Goal: Find specific page/section: Find specific page/section

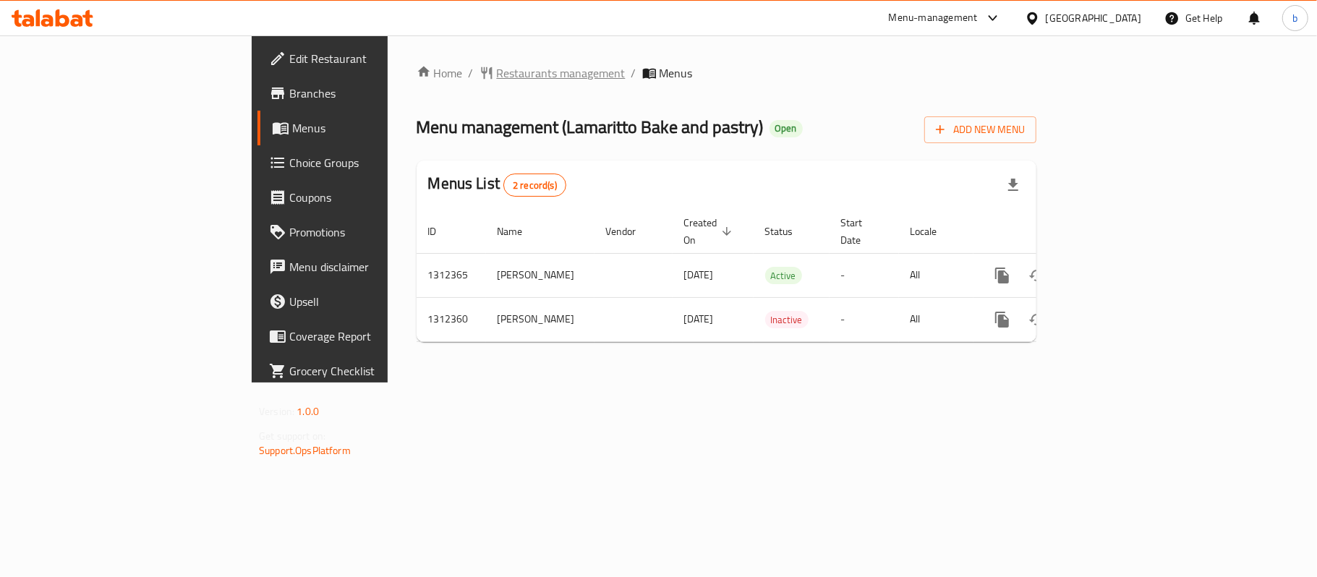
click at [497, 73] on span "Restaurants management" at bounding box center [561, 72] width 129 height 17
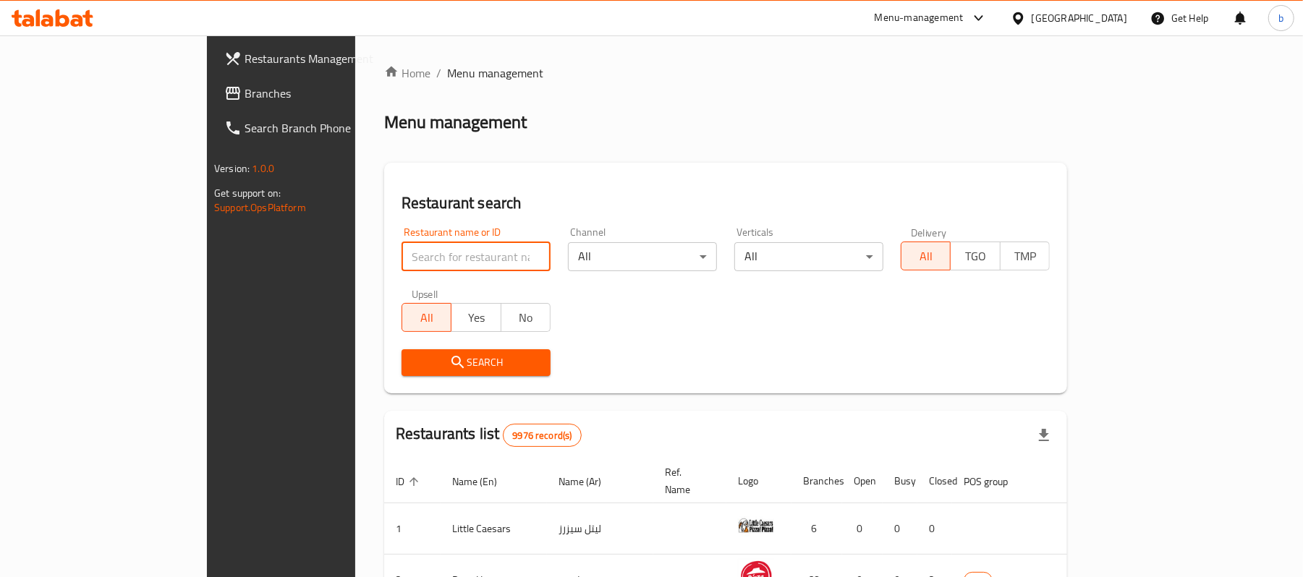
click at [420, 250] on input "search" at bounding box center [475, 256] width 149 height 29
paste input "706088"
type input "706088"
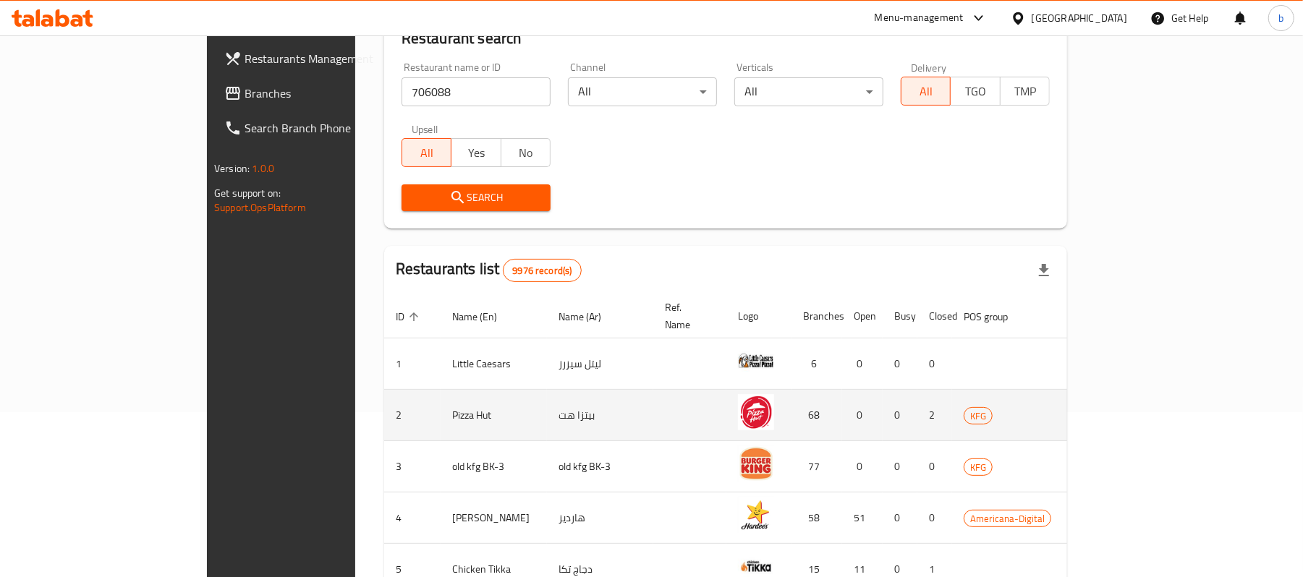
scroll to position [192, 0]
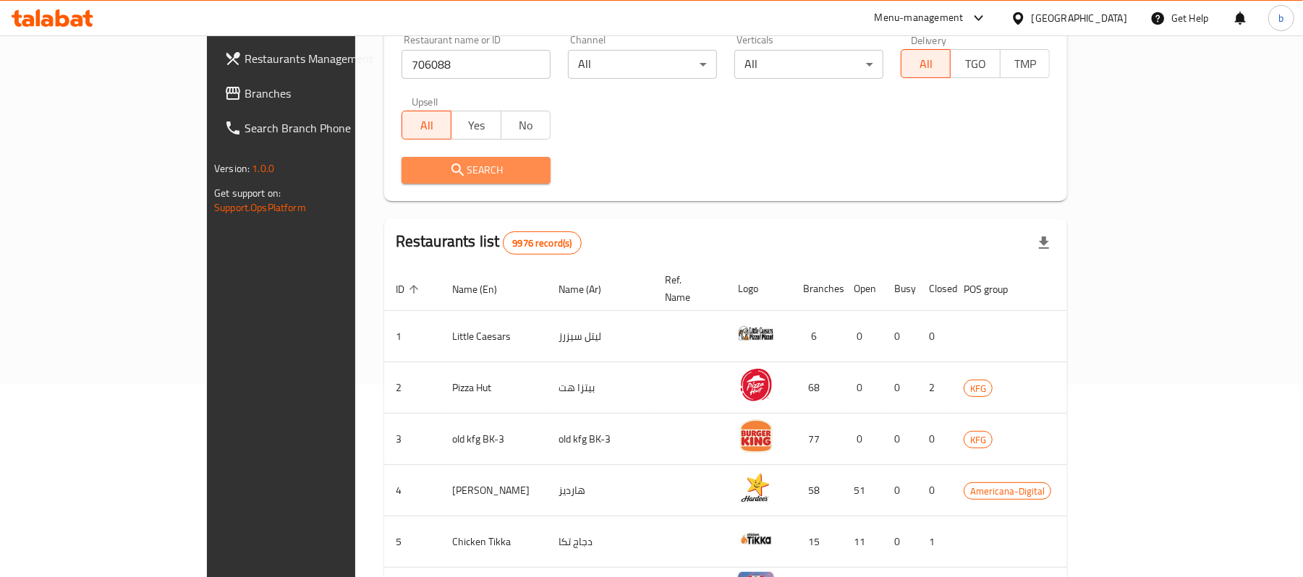
click at [478, 177] on span "Search" at bounding box center [476, 170] width 126 height 18
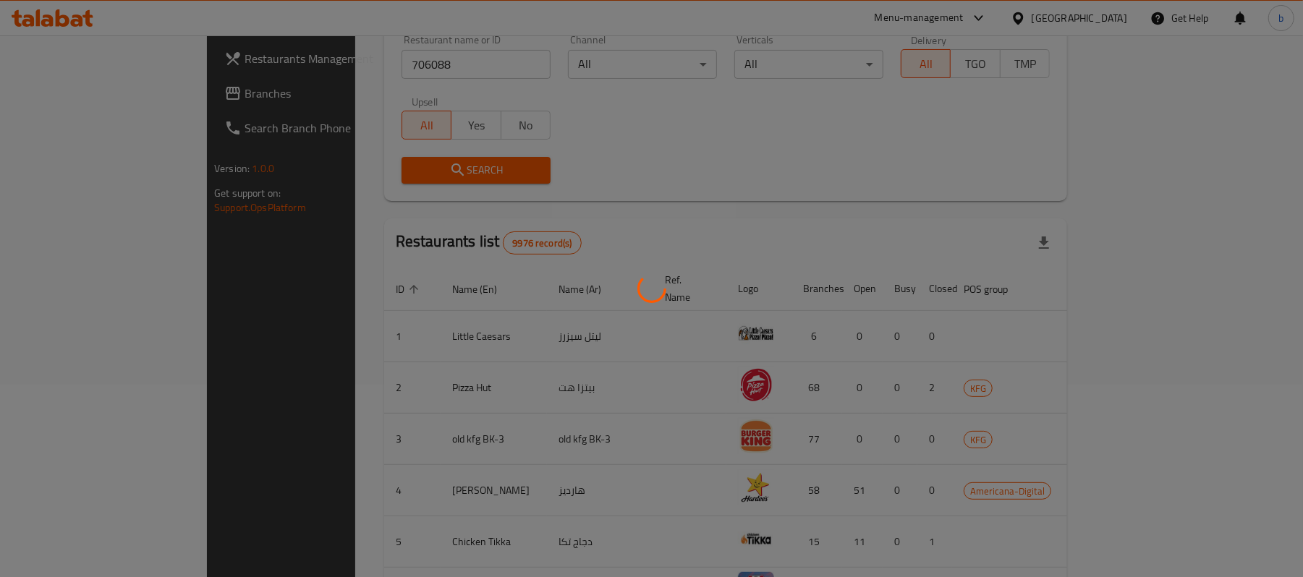
scroll to position [41, 0]
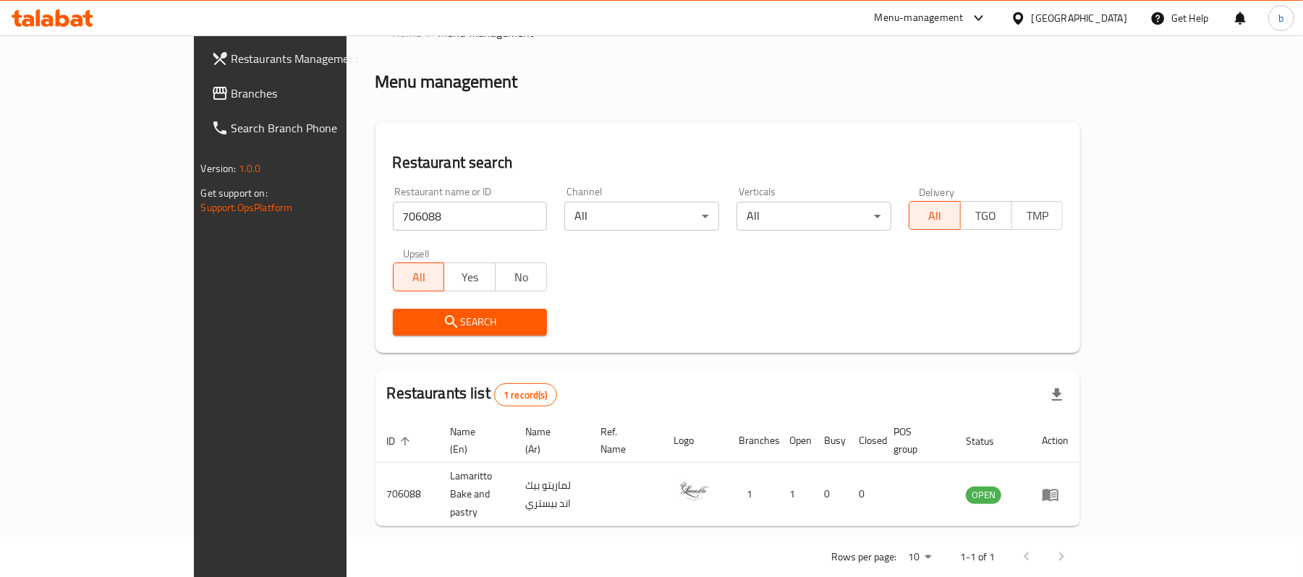
click at [1112, 22] on div "[GEOGRAPHIC_DATA]" at bounding box center [1079, 18] width 95 height 16
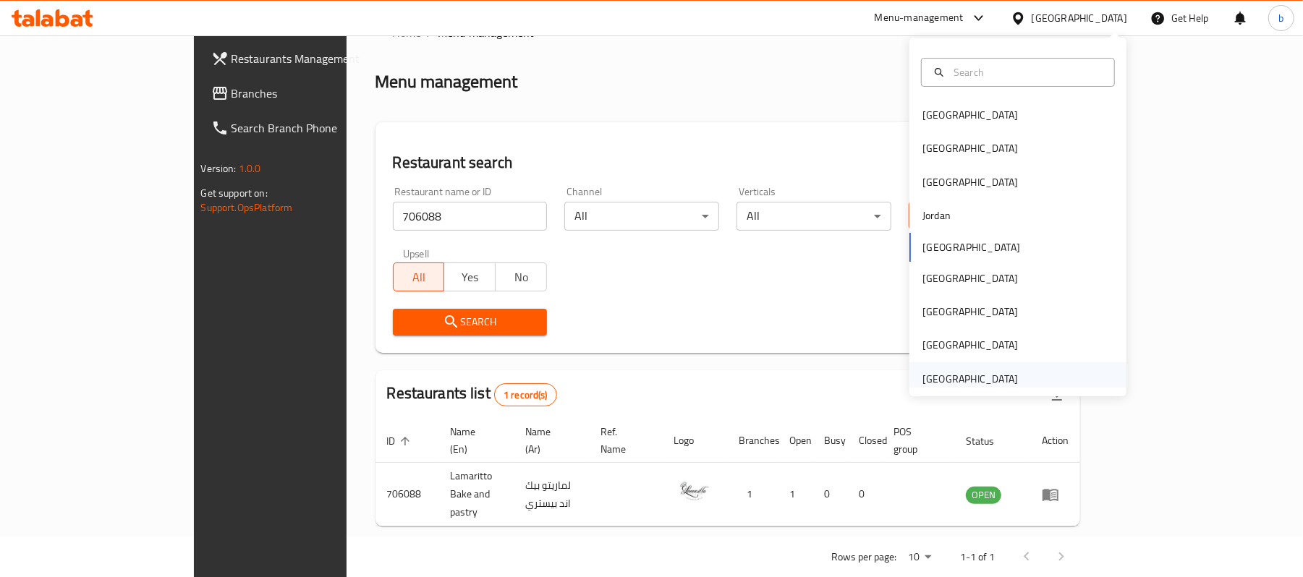
click at [972, 367] on div "[GEOGRAPHIC_DATA]" at bounding box center [970, 378] width 119 height 33
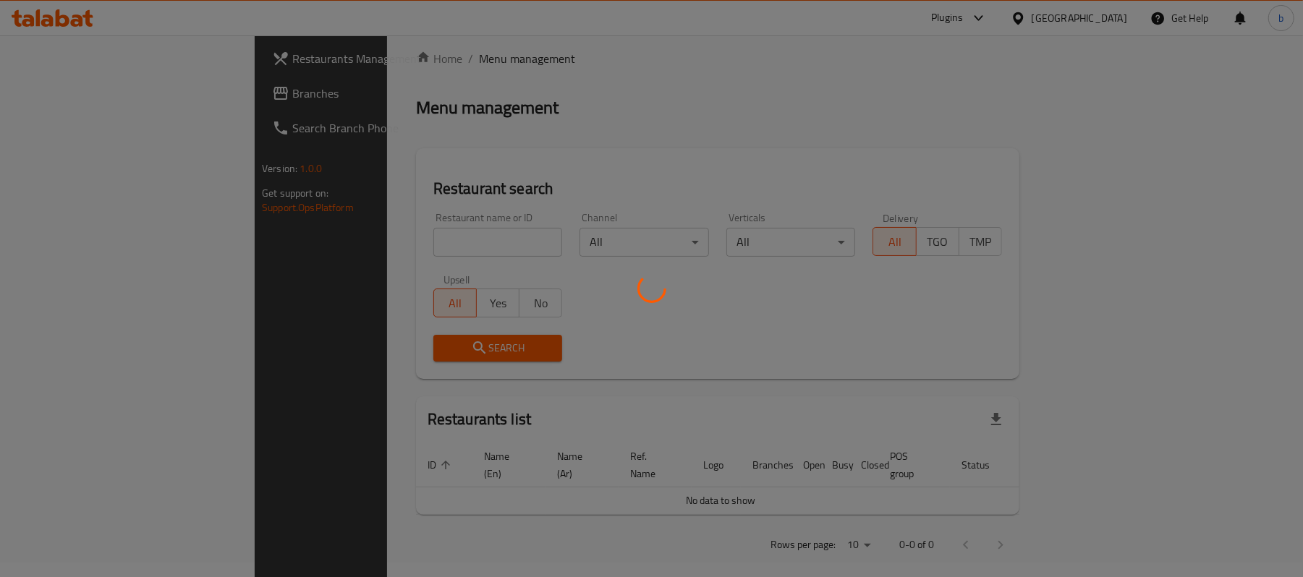
scroll to position [41, 0]
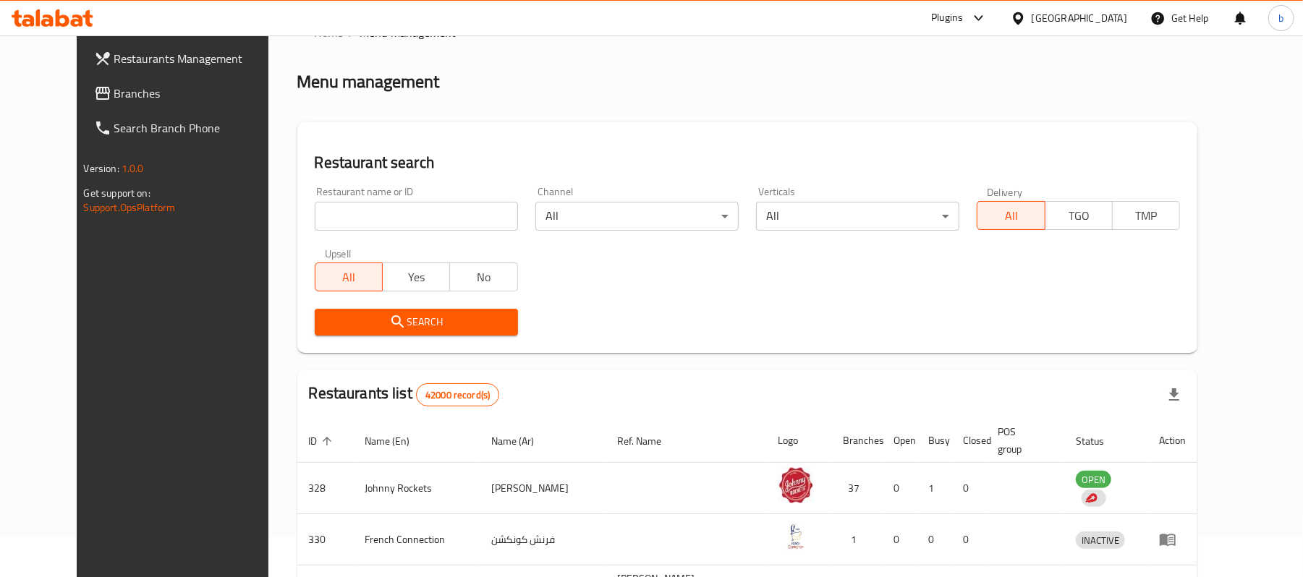
click at [114, 93] on span "Branches" at bounding box center [198, 93] width 169 height 17
